Goal: Task Accomplishment & Management: Manage account settings

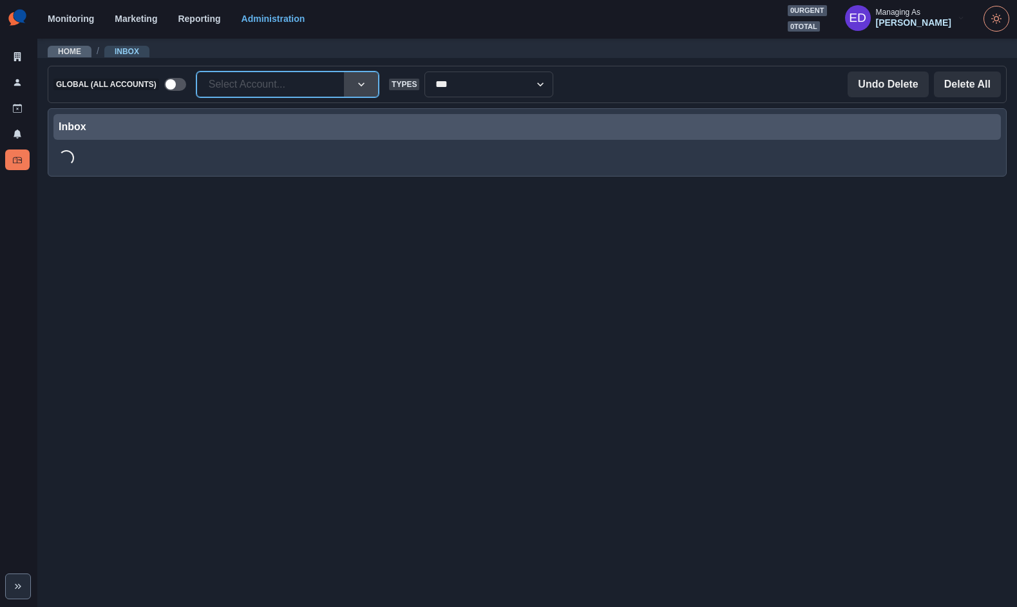
click at [298, 90] on div at bounding box center [271, 84] width 124 height 18
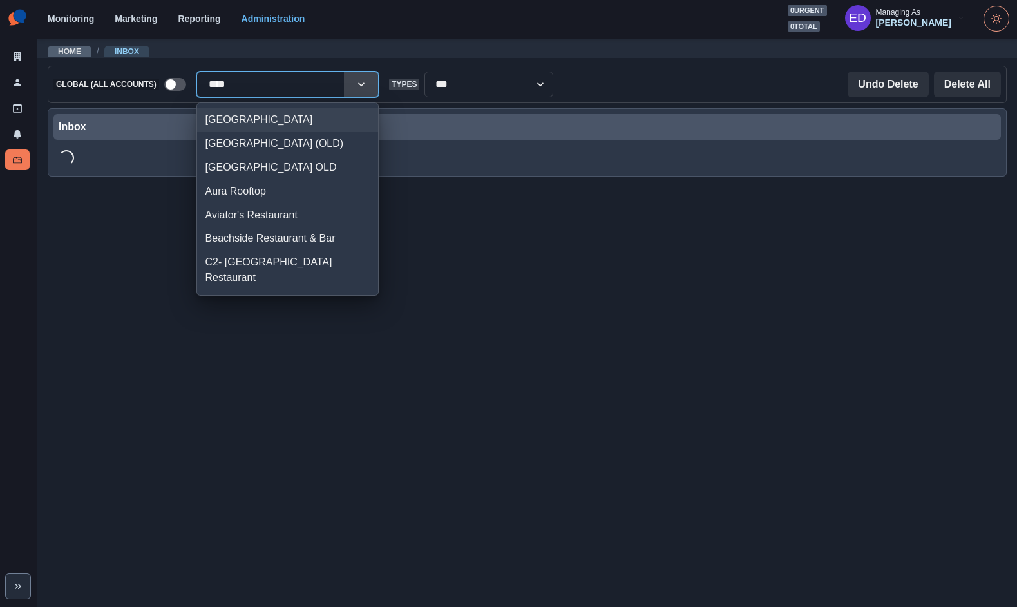
type input "*****"
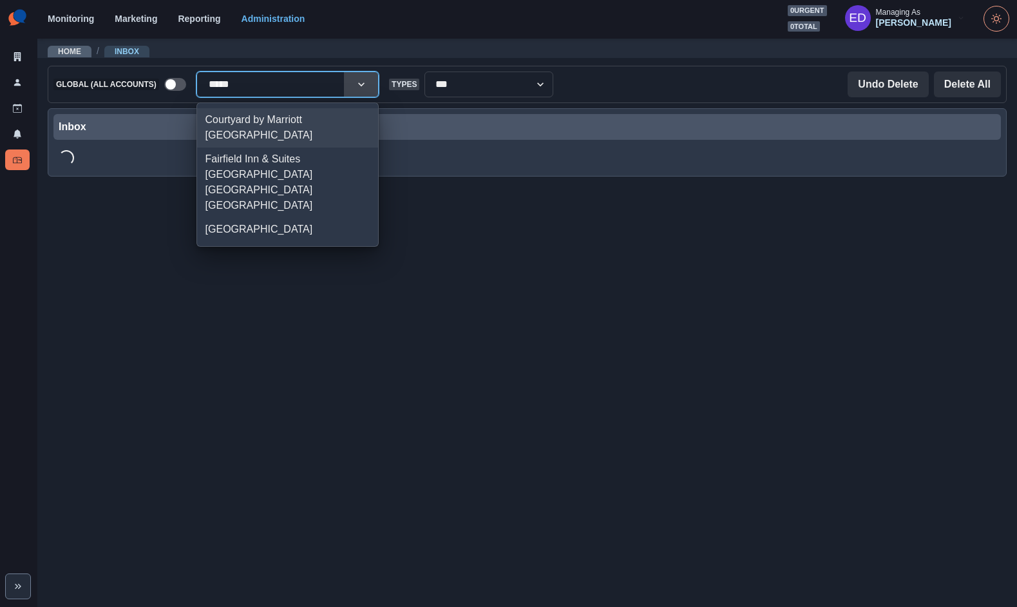
click at [271, 121] on div "Courtyard by Marriott [GEOGRAPHIC_DATA]" at bounding box center [287, 127] width 181 height 39
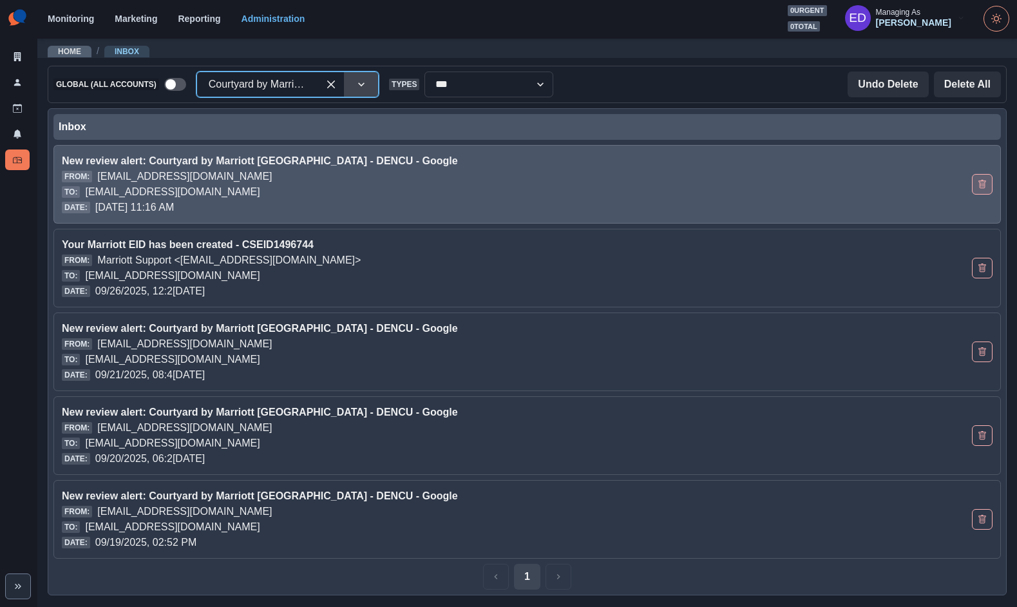
click at [981, 182] on icon "Delete Email" at bounding box center [982, 184] width 7 height 8
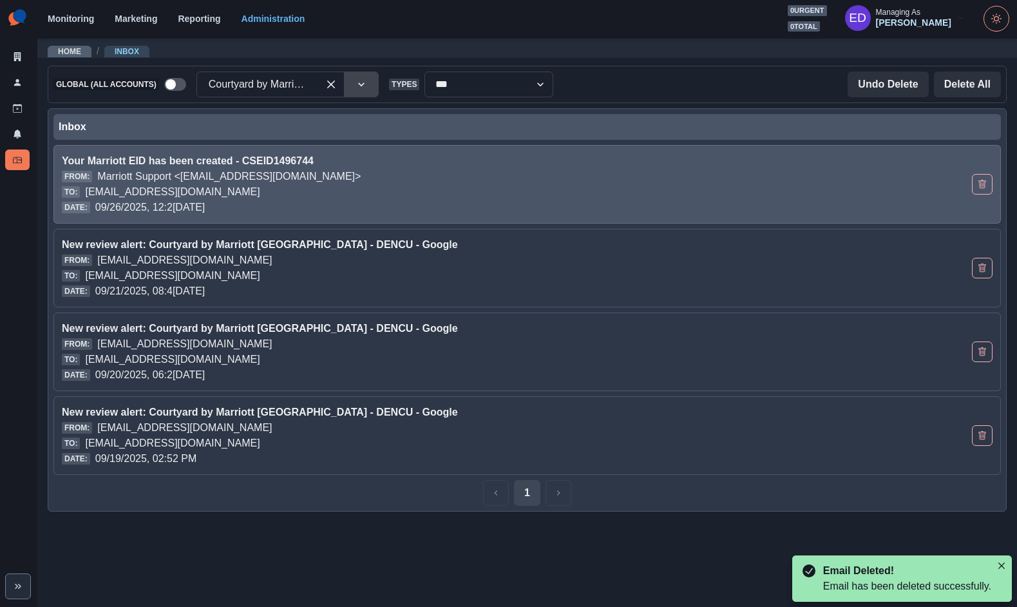
click at [245, 181] on p "Marriott Support <[EMAIL_ADDRESS][DOMAIN_NAME]>" at bounding box center [229, 176] width 264 height 15
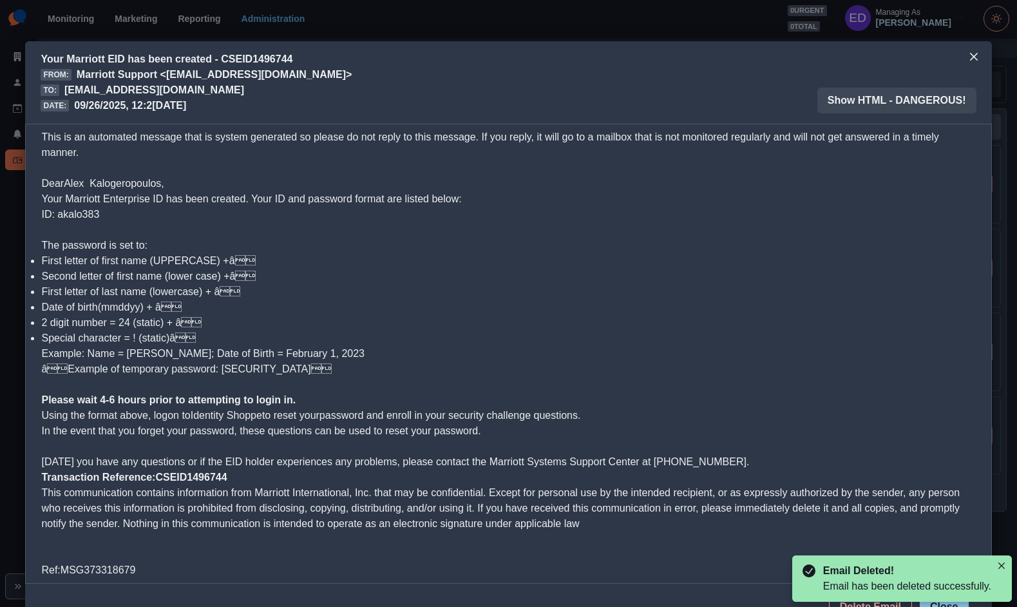
click at [77, 212] on span "Your Marriott Enterprise ID has been created. Your ID and password format are l…" at bounding box center [251, 206] width 420 height 26
click at [76, 212] on span "Your Marriott Enterprise ID has been created. Your ID and password format are l…" at bounding box center [251, 206] width 420 height 26
copy span "akalo383"
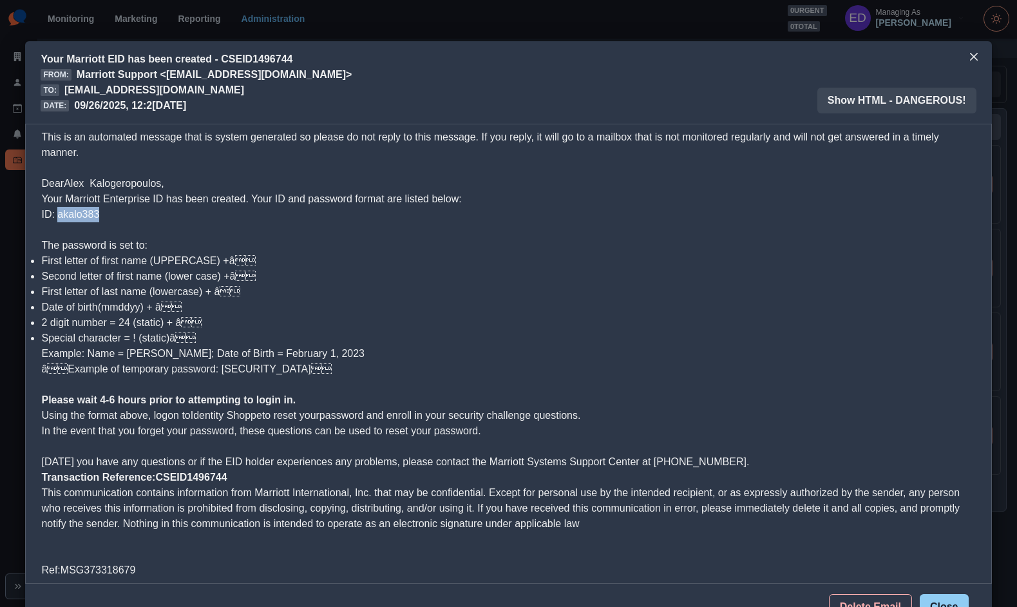
copy span "akalo383"
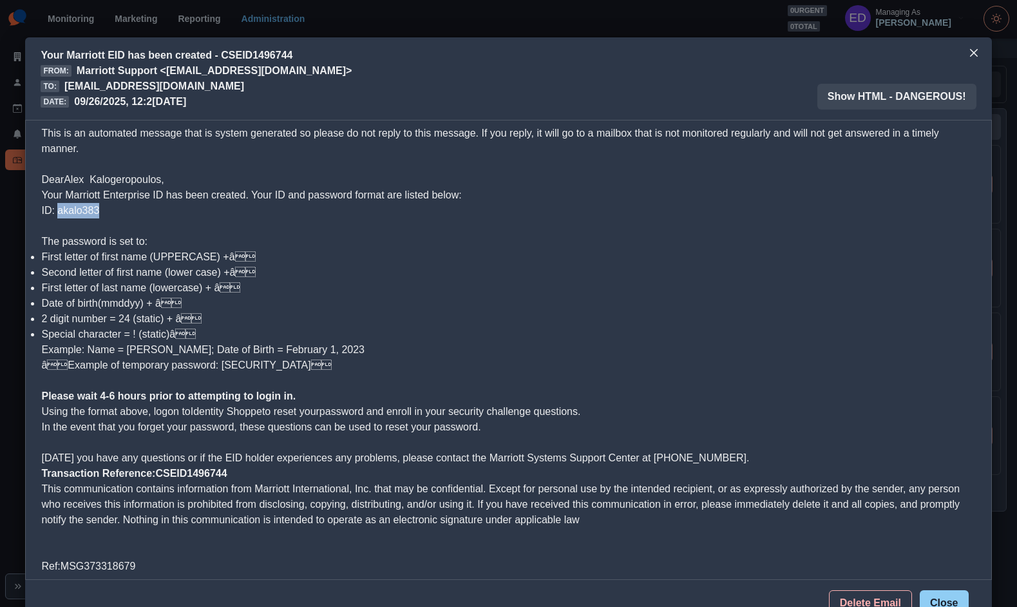
copy span "akalo383"
click at [970, 49] on icon "Close" at bounding box center [974, 53] width 8 height 8
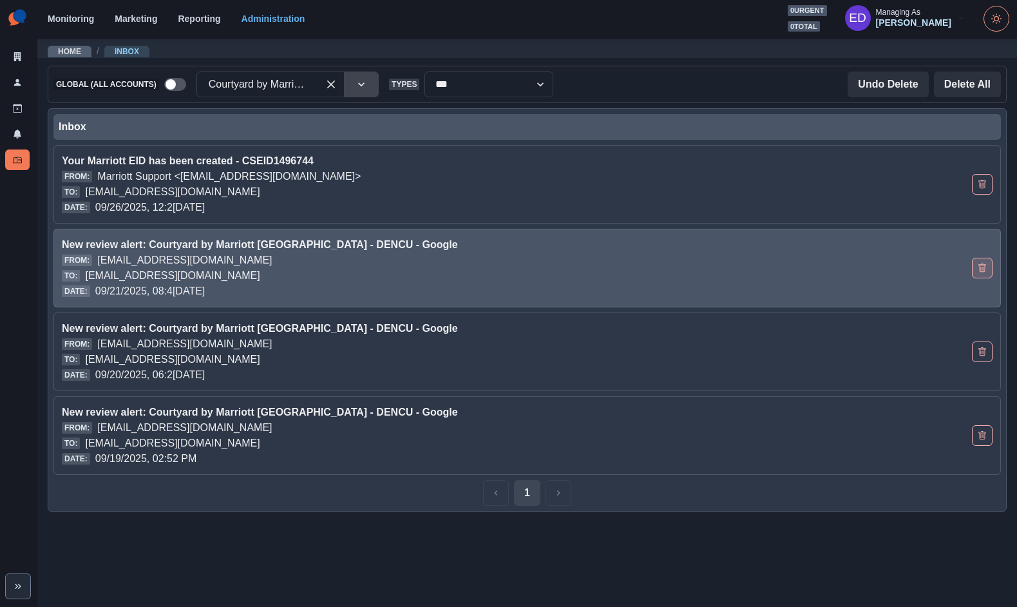
click at [979, 267] on icon "Delete Email" at bounding box center [982, 268] width 7 height 8
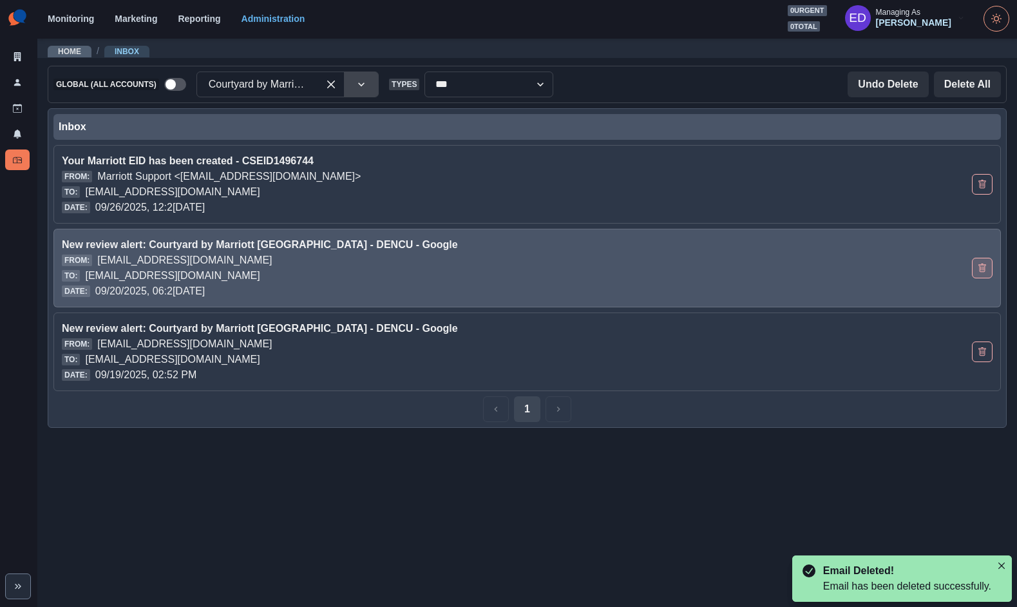
click at [979, 267] on icon "Delete Email" at bounding box center [982, 268] width 7 height 8
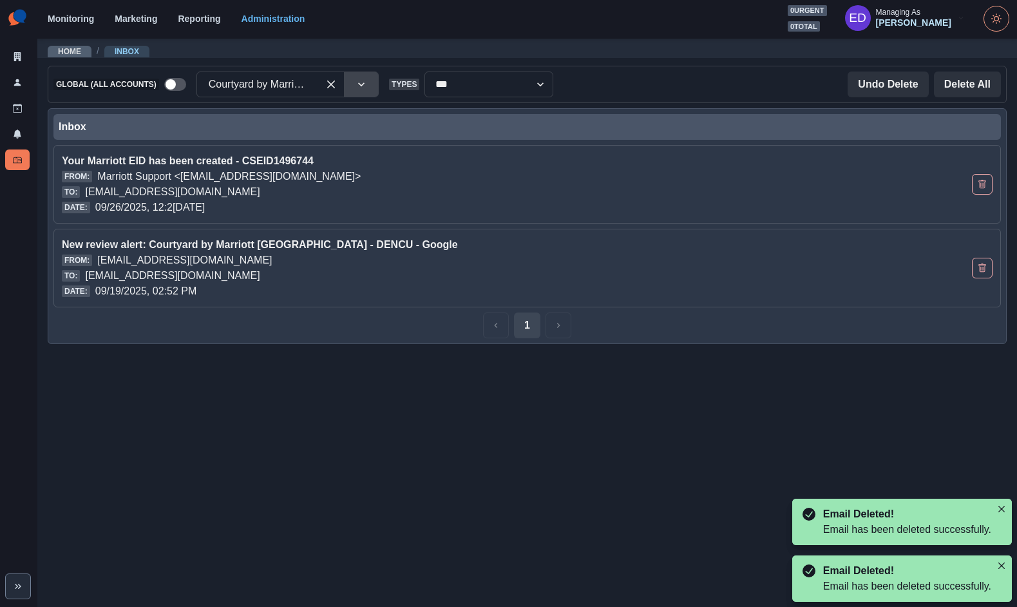
click at [979, 267] on icon "Delete Email" at bounding box center [982, 268] width 7 height 8
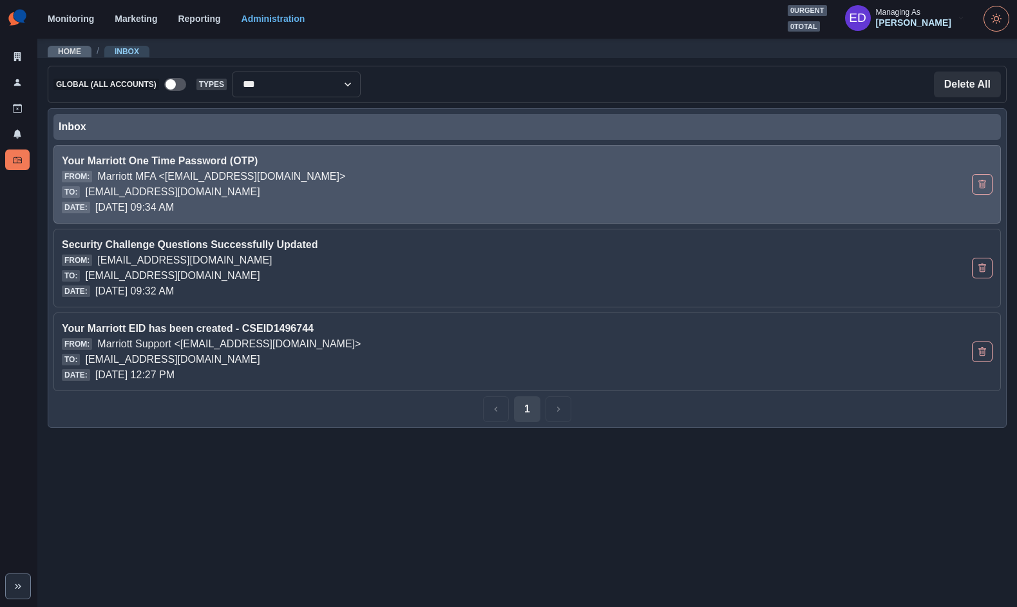
click at [260, 195] on p "[EMAIL_ADDRESS][DOMAIN_NAME]" at bounding box center [172, 191] width 175 height 15
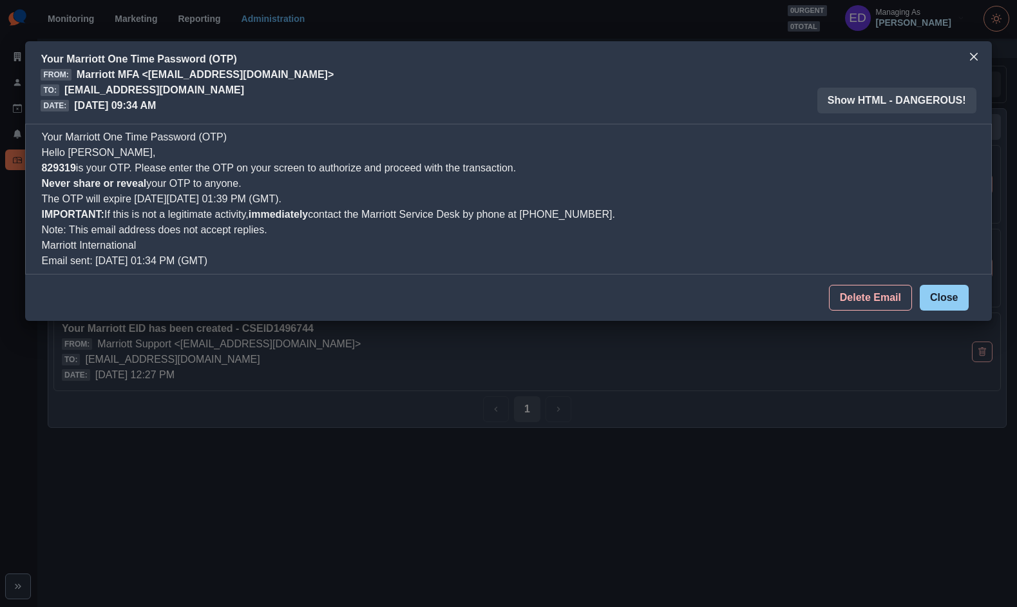
drag, startPoint x: 970, startPoint y: 60, endPoint x: 1007, endPoint y: 90, distance: 47.7
click at [970, 60] on icon "Close" at bounding box center [974, 57] width 8 height 8
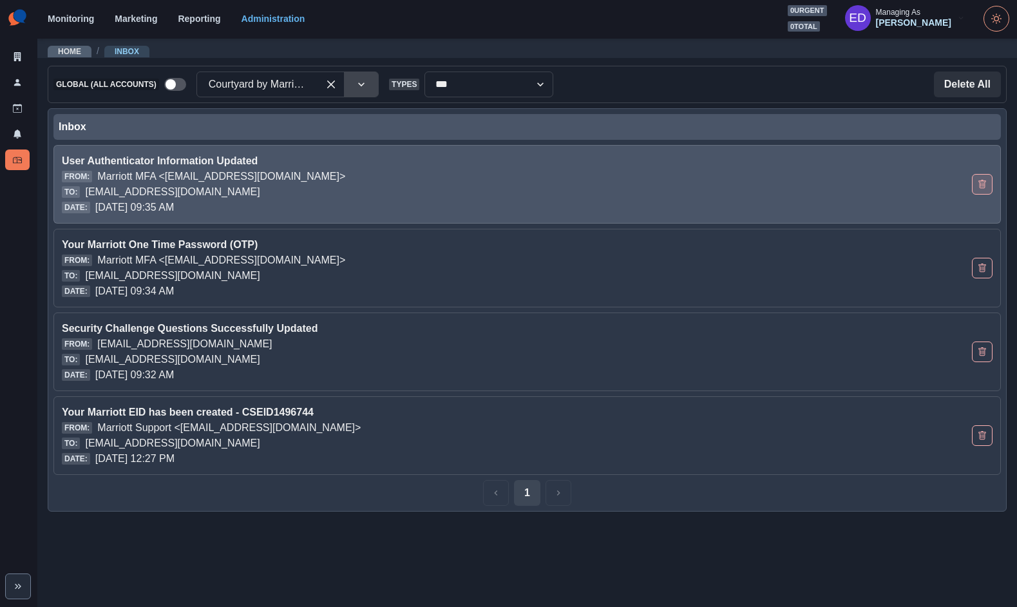
click at [983, 192] on button "Delete Email" at bounding box center [982, 184] width 21 height 21
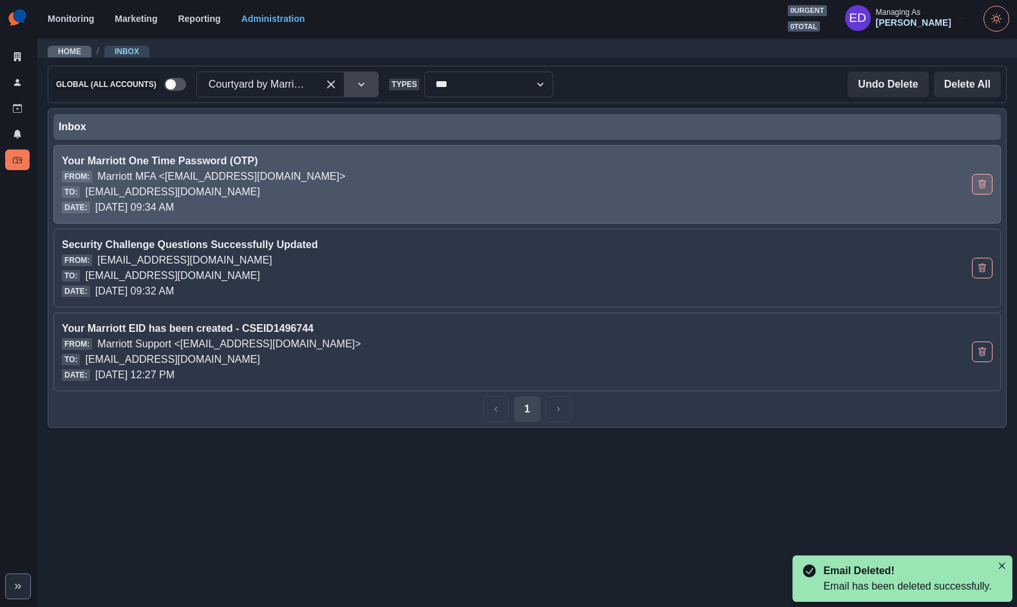
click at [983, 192] on button "Delete Email" at bounding box center [982, 184] width 21 height 21
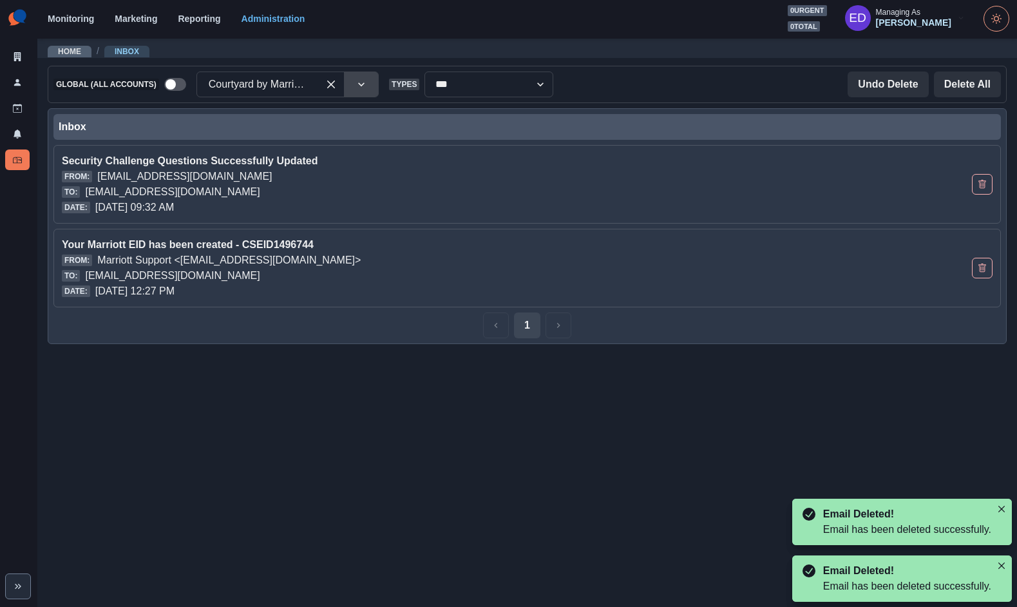
click at [983, 192] on button "Delete Email" at bounding box center [982, 184] width 21 height 21
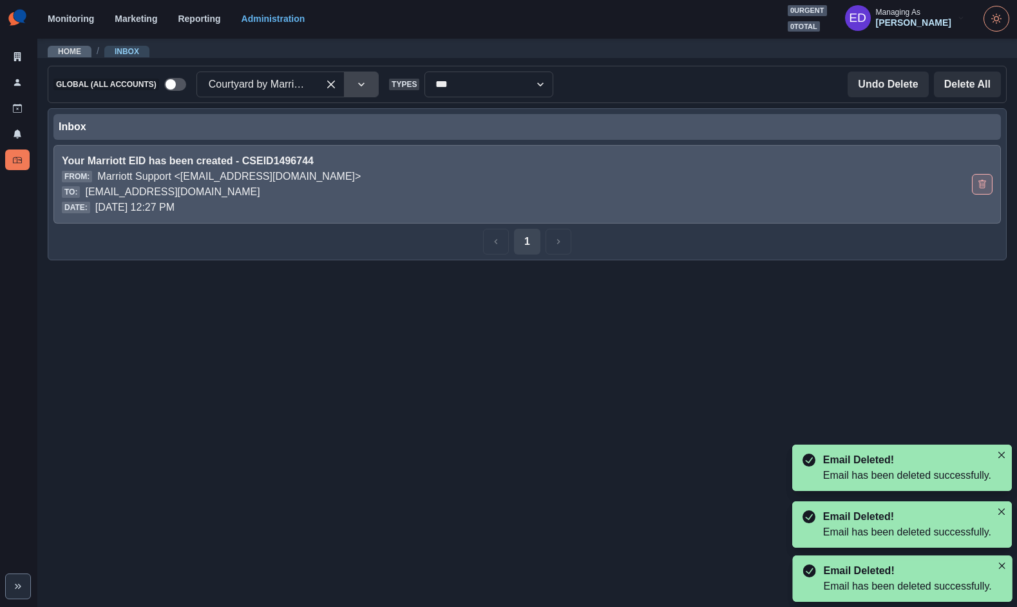
drag, startPoint x: 983, startPoint y: 191, endPoint x: 974, endPoint y: 191, distance: 9.7
click at [983, 191] on button "Delete Email" at bounding box center [982, 184] width 21 height 21
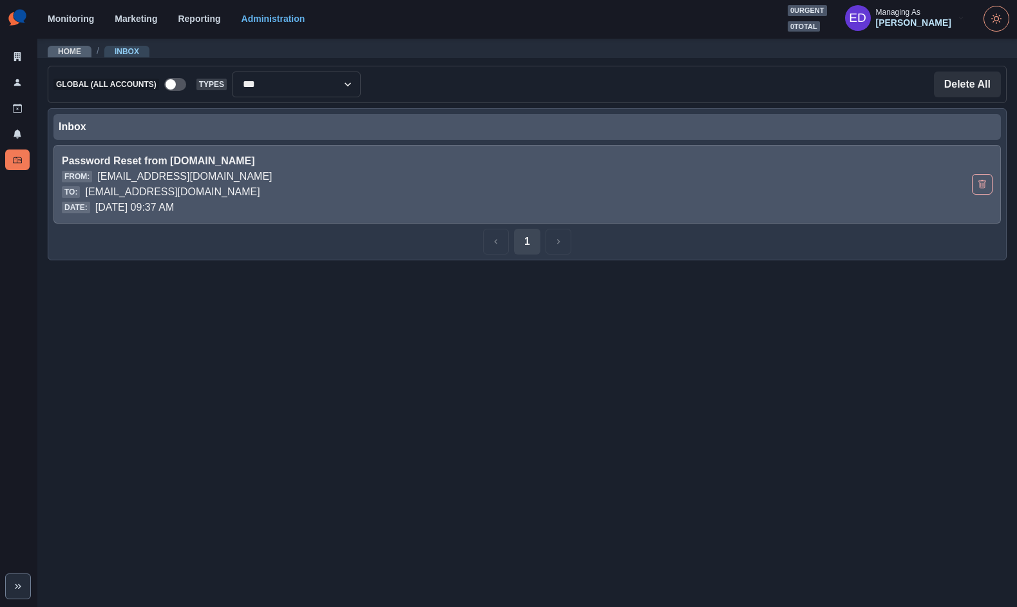
click at [535, 218] on div "Password Reset from cms.rioseo.com From: no-reply@rioseo.com To: courtyardbymar…" at bounding box center [527, 184] width 948 height 79
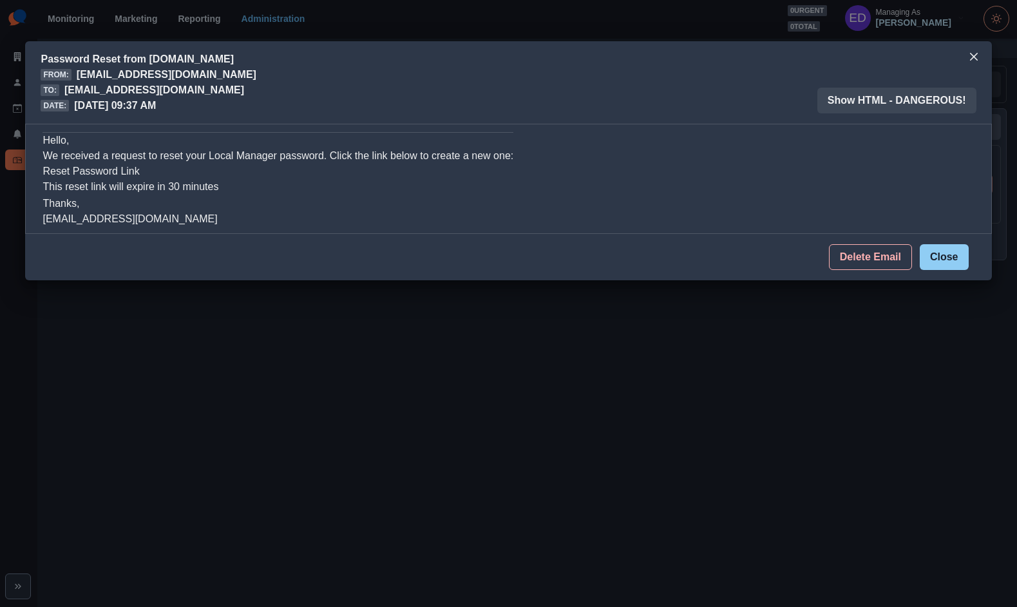
click at [96, 167] on link "Reset Password Link" at bounding box center [91, 171] width 97 height 11
